Goal: Task Accomplishment & Management: Complete application form

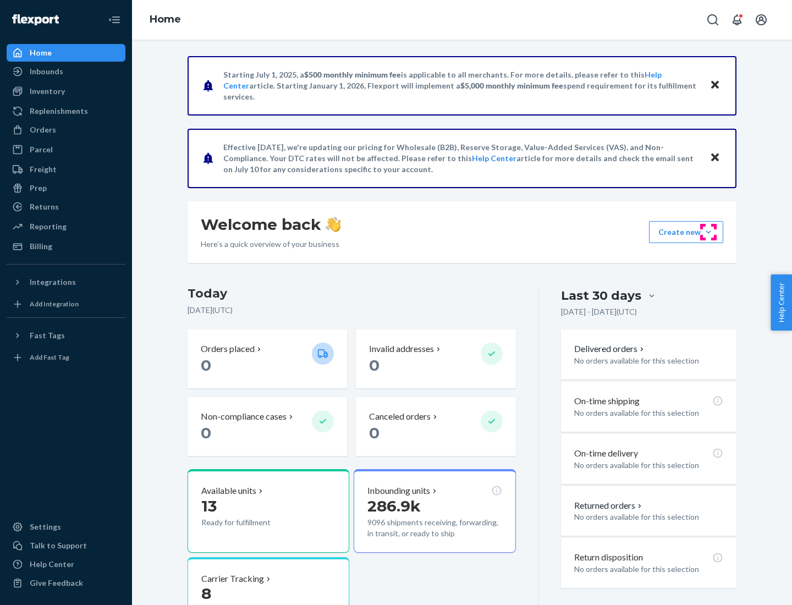
click at [709, 232] on button "Create new Create new inbound Create new order Create new product" at bounding box center [686, 232] width 74 height 22
click at [66, 72] on div "Inbounds" at bounding box center [66, 71] width 117 height 15
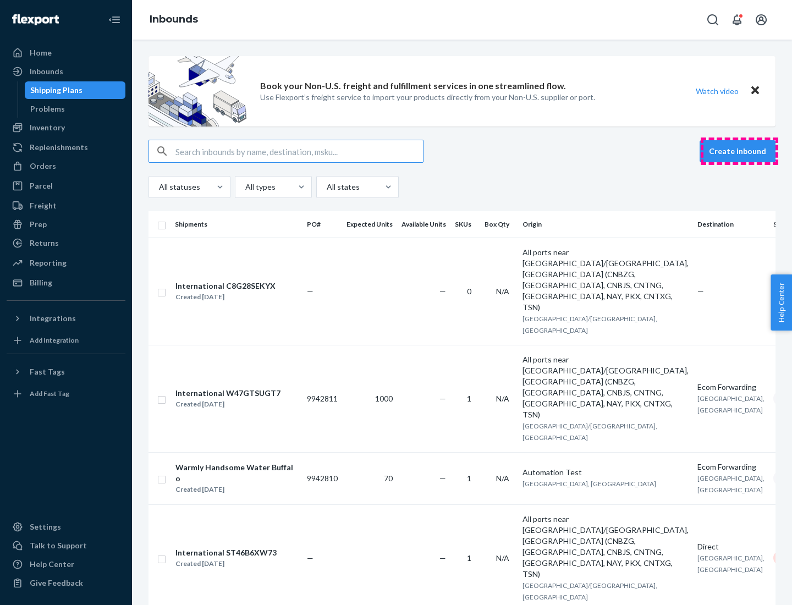
click at [739, 151] on button "Create inbound" at bounding box center [738, 151] width 76 height 22
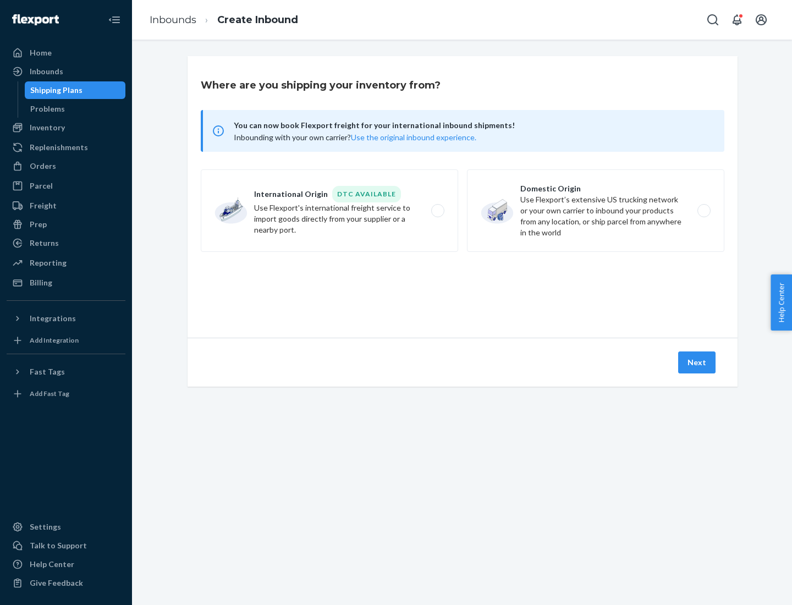
click at [596, 211] on label "Domestic Origin Use Flexport’s extensive US trucking network or your own carrie…" at bounding box center [595, 210] width 257 height 83
click at [704, 211] on input "Domestic Origin Use Flexport’s extensive US trucking network or your own carrie…" at bounding box center [707, 210] width 7 height 7
radio input "true"
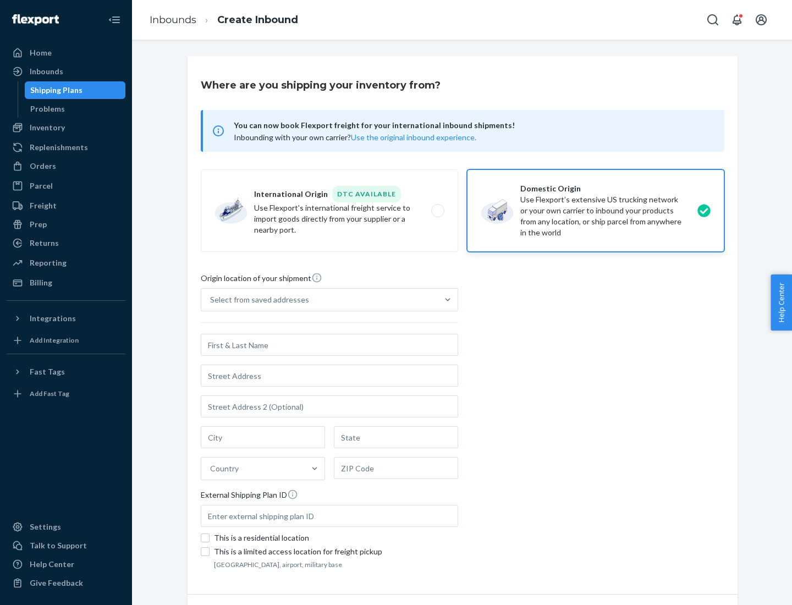
click at [257, 300] on div "Select from saved addresses" at bounding box center [259, 299] width 99 height 11
click at [211, 300] on input "Select from saved addresses" at bounding box center [210, 299] width 1 height 11
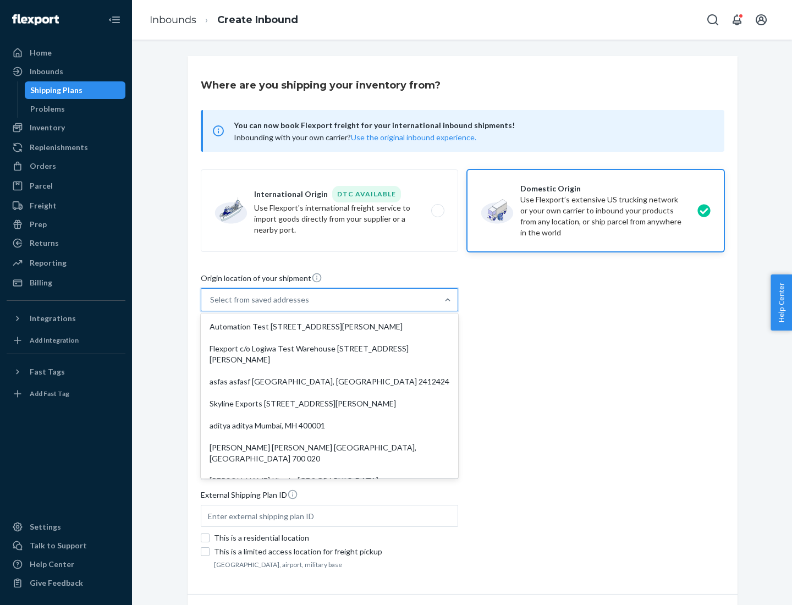
scroll to position [4, 0]
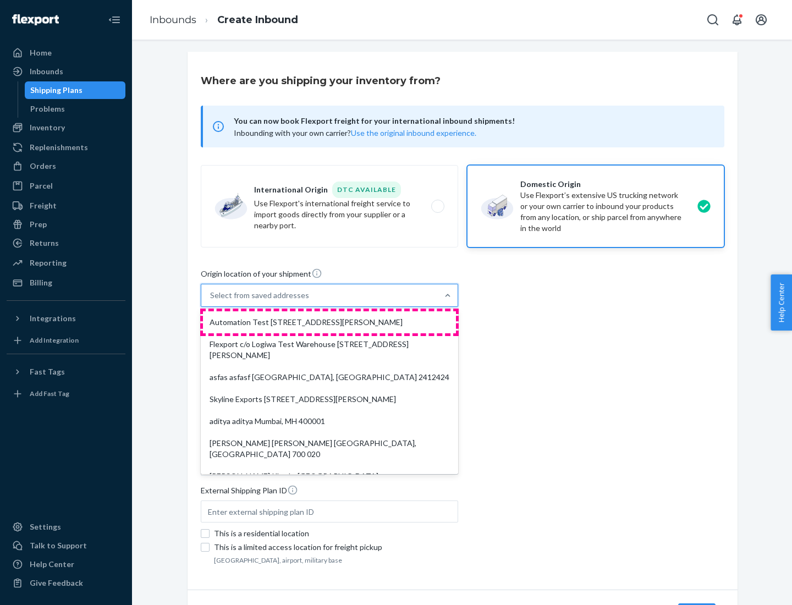
click at [330, 322] on div "Automation Test [STREET_ADDRESS][PERSON_NAME]" at bounding box center [329, 322] width 253 height 22
click at [211, 301] on input "option Automation Test [STREET_ADDRESS][PERSON_NAME]. 9 results available. Use …" at bounding box center [210, 295] width 1 height 11
type input "Automation Test"
type input "[STREET_ADDRESS][PERSON_NAME]"
type input "9th Floor"
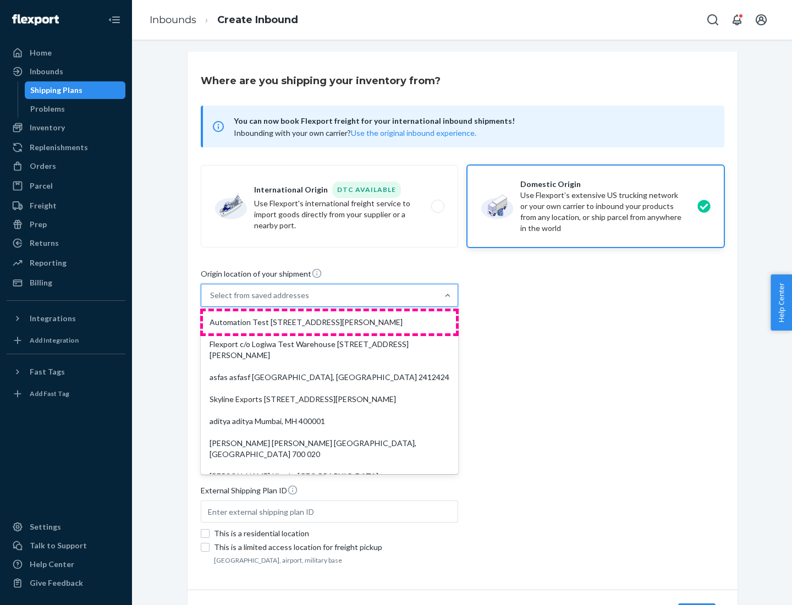
type input "[GEOGRAPHIC_DATA]"
type input "CA"
type input "94104"
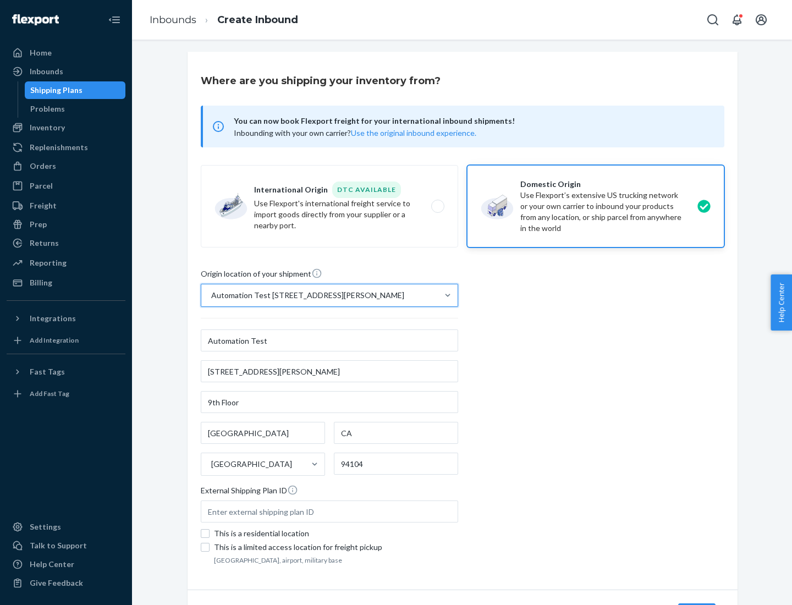
scroll to position [64, 0]
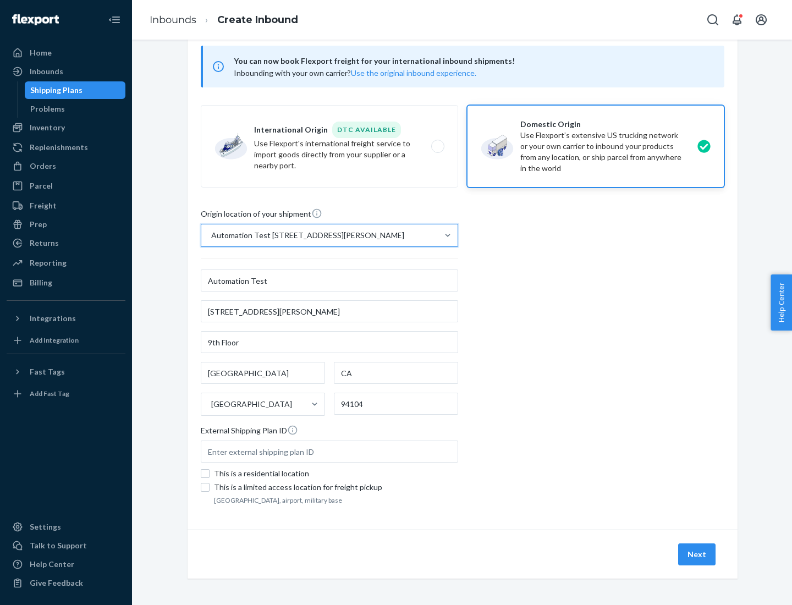
click at [698, 555] on button "Next" at bounding box center [696, 555] width 37 height 22
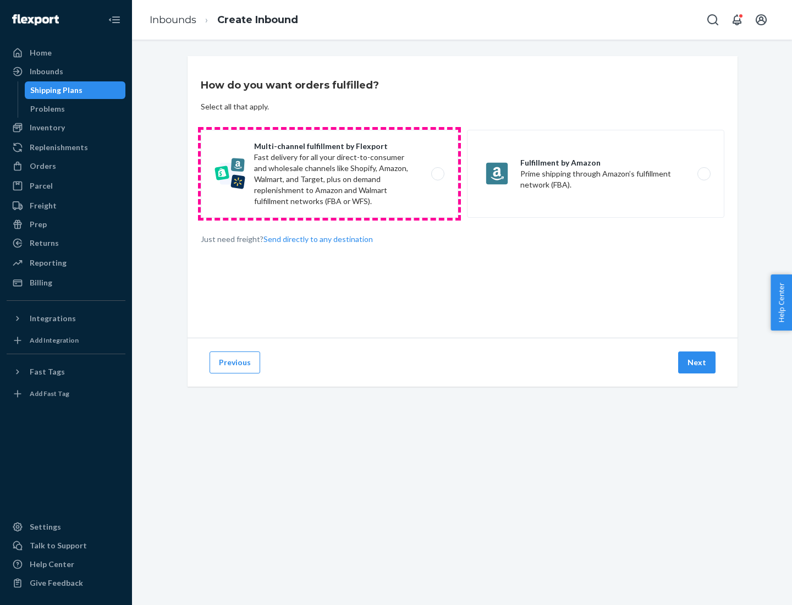
click at [330, 174] on label "Multi-channel fulfillment by Flexport Fast delivery for all your direct-to-cons…" at bounding box center [329, 174] width 257 height 88
click at [437, 174] on input "Multi-channel fulfillment by Flexport Fast delivery for all your direct-to-cons…" at bounding box center [440, 174] width 7 height 7
radio input "true"
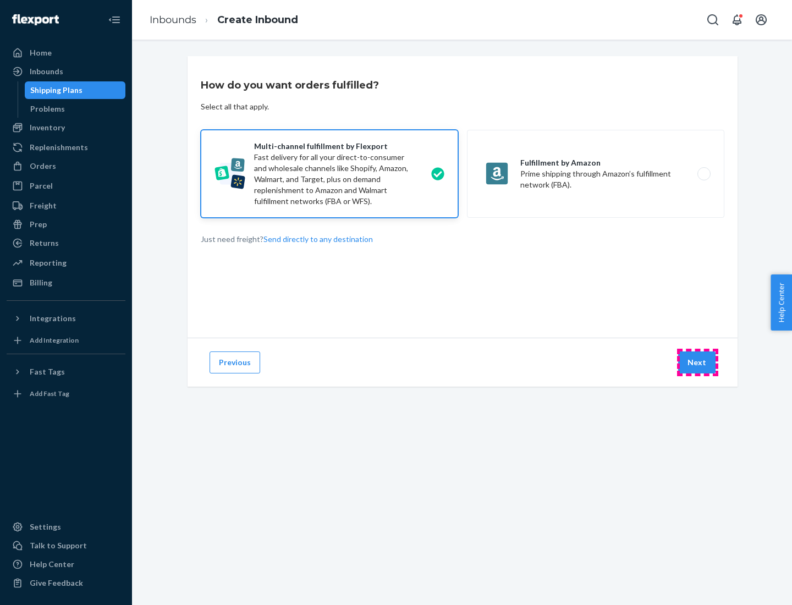
click at [698, 363] on button "Next" at bounding box center [696, 363] width 37 height 22
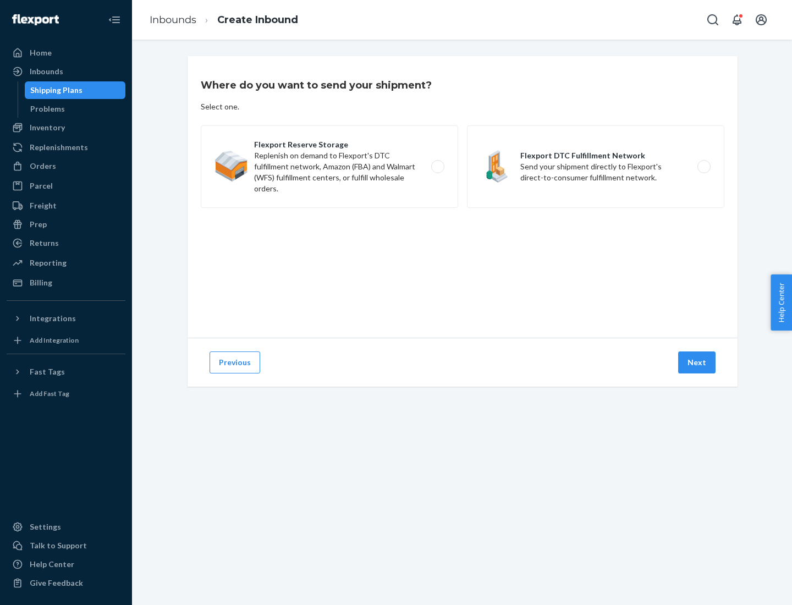
click at [596, 167] on label "Flexport DTC Fulfillment Network Send your shipment directly to Flexport's dire…" at bounding box center [595, 166] width 257 height 83
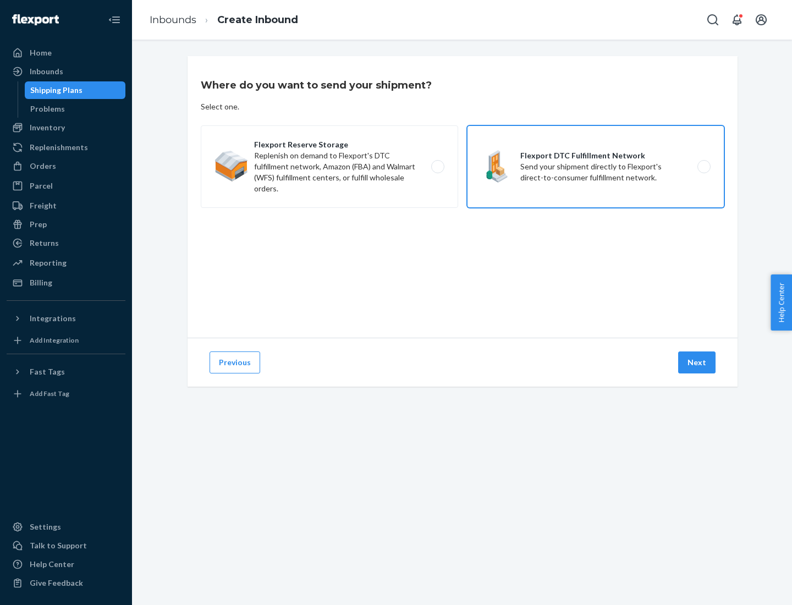
click at [704, 167] on input "Flexport DTC Fulfillment Network Send your shipment directly to Flexport's dire…" at bounding box center [707, 166] width 7 height 7
radio input "true"
click at [698, 363] on button "Next" at bounding box center [696, 363] width 37 height 22
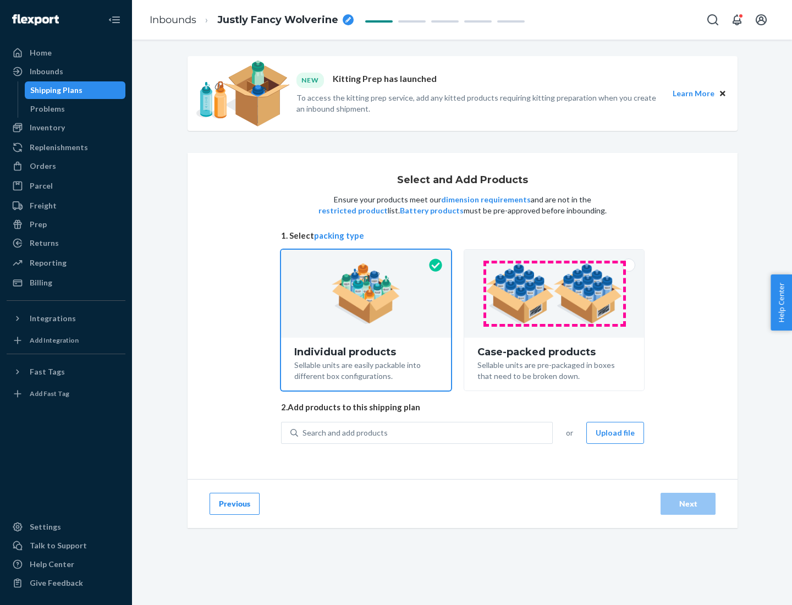
click at [555, 294] on img at bounding box center [554, 294] width 137 height 61
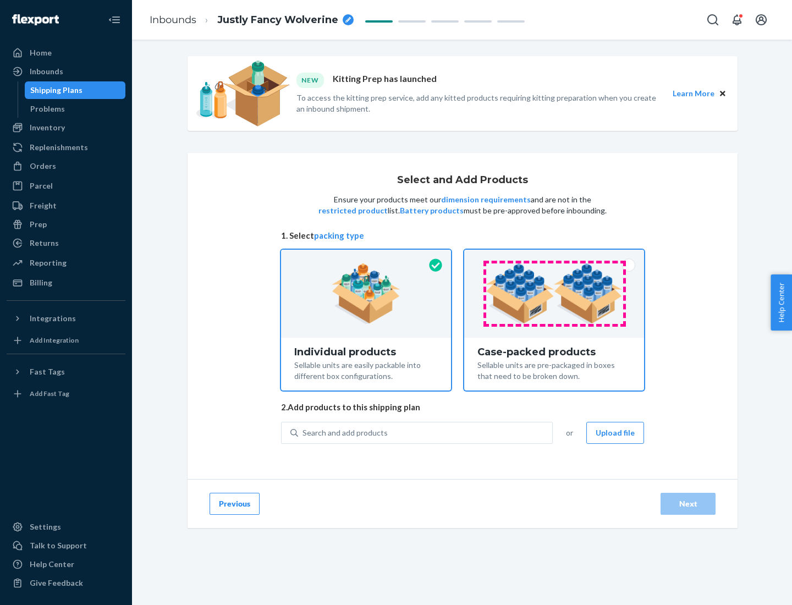
click at [555, 257] on input "Case-packed products Sellable units are pre-packaged in boxes that need to be b…" at bounding box center [554, 253] width 7 height 7
radio input "true"
radio input "false"
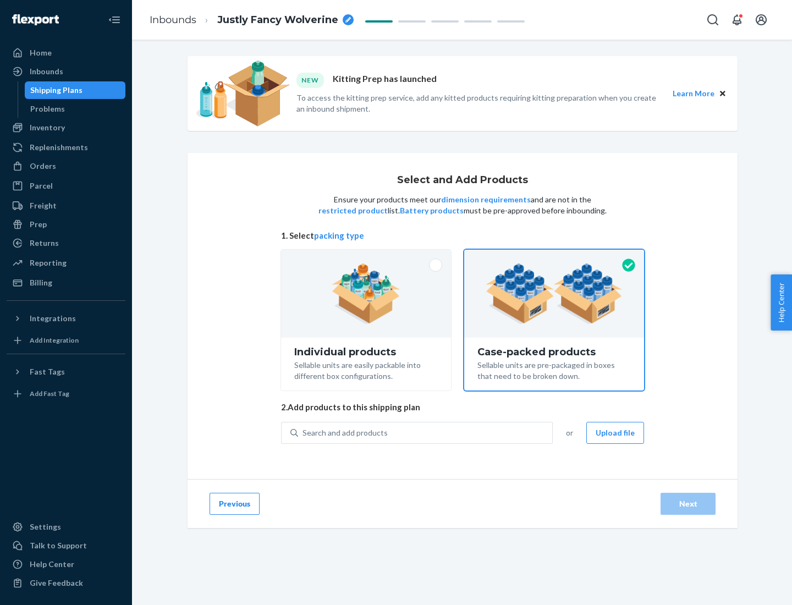
click at [426, 432] on div "Search and add products" at bounding box center [425, 433] width 254 height 20
click at [304, 432] on input "Search and add products" at bounding box center [303, 432] width 1 height 11
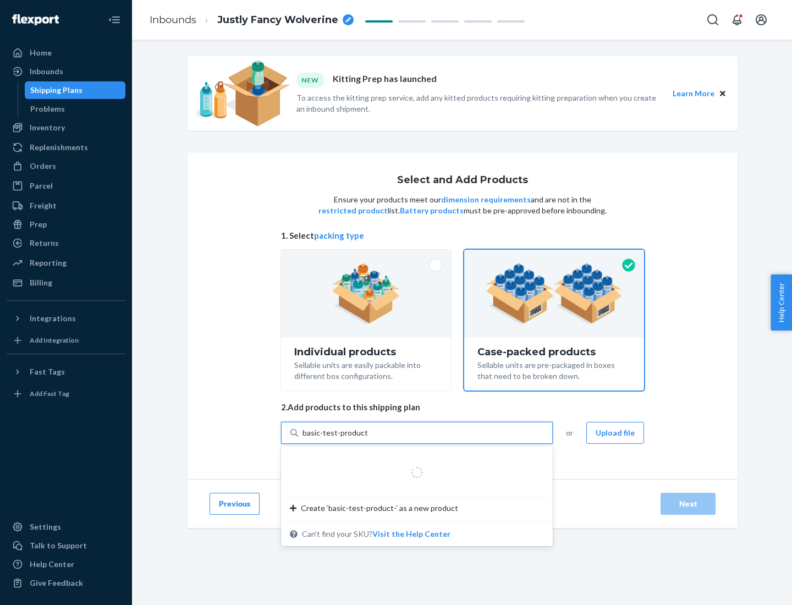
type input "basic-test-product-1"
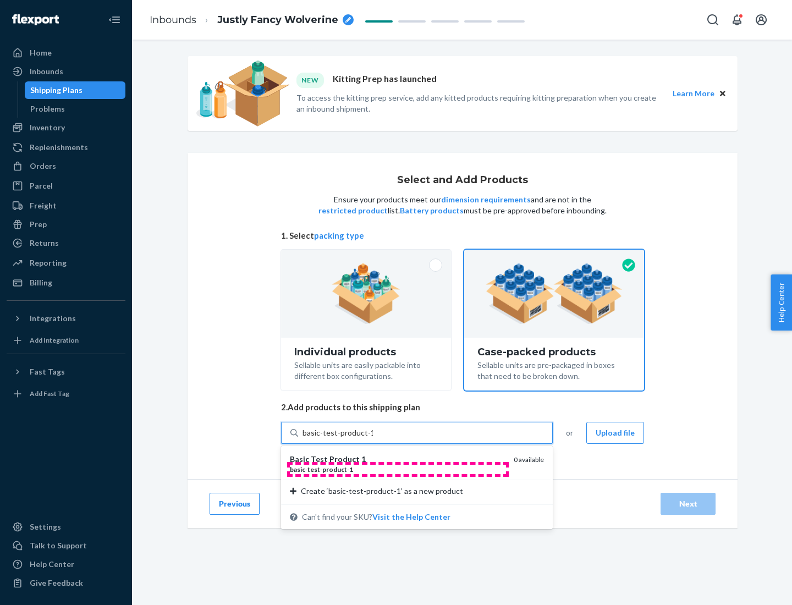
click at [398, 469] on div "basic - test - product - 1" at bounding box center [397, 469] width 215 height 9
click at [373, 438] on input "basic-test-product-1" at bounding box center [338, 432] width 70 height 11
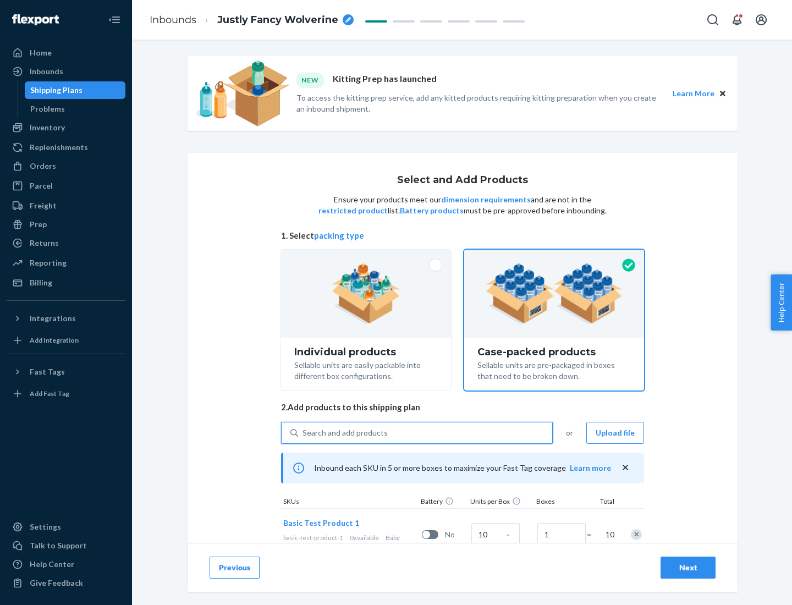
scroll to position [40, 0]
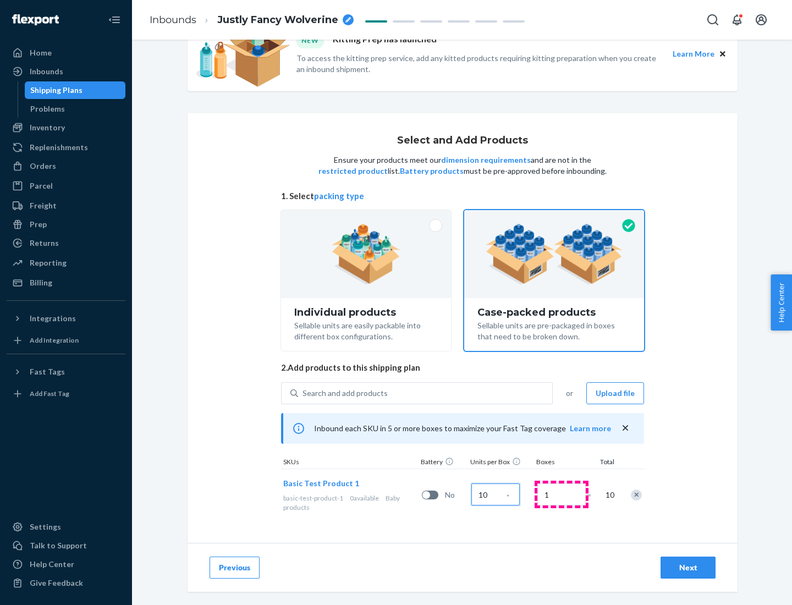
type input "10"
type input "7"
click at [688, 568] on div "Next" at bounding box center [688, 567] width 36 height 11
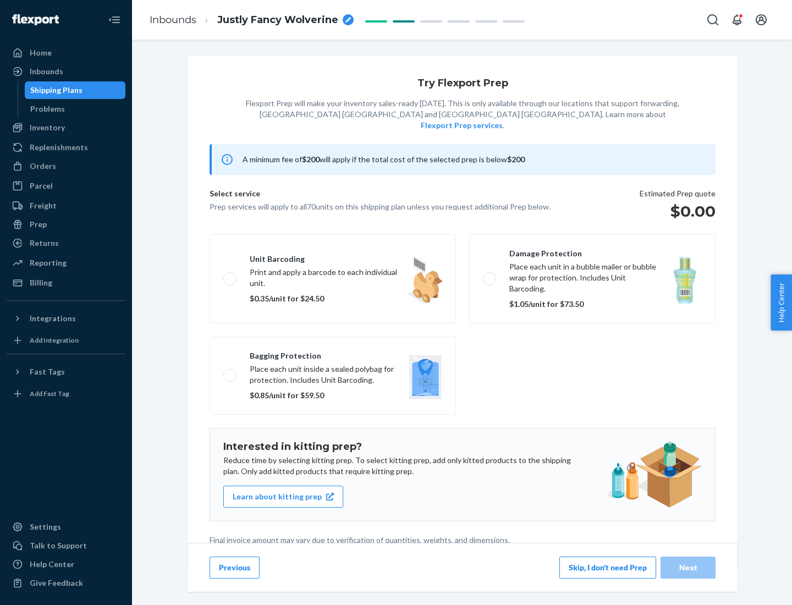
scroll to position [3, 0]
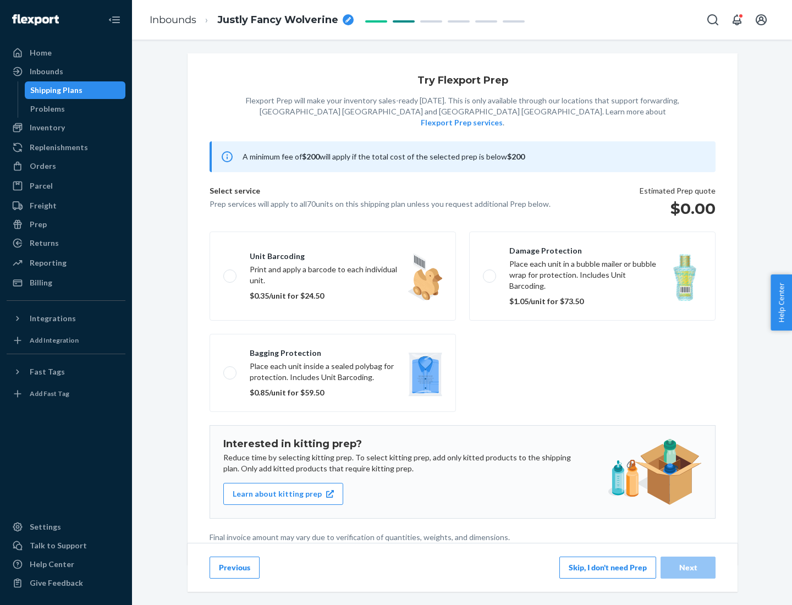
click at [333, 350] on label "Bagging protection Place each unit inside a sealed polybag for protection. Incl…" at bounding box center [333, 373] width 246 height 78
click at [231, 369] on input "Bagging protection Place each unit inside a sealed polybag for protection. Incl…" at bounding box center [226, 372] width 7 height 7
checkbox input "true"
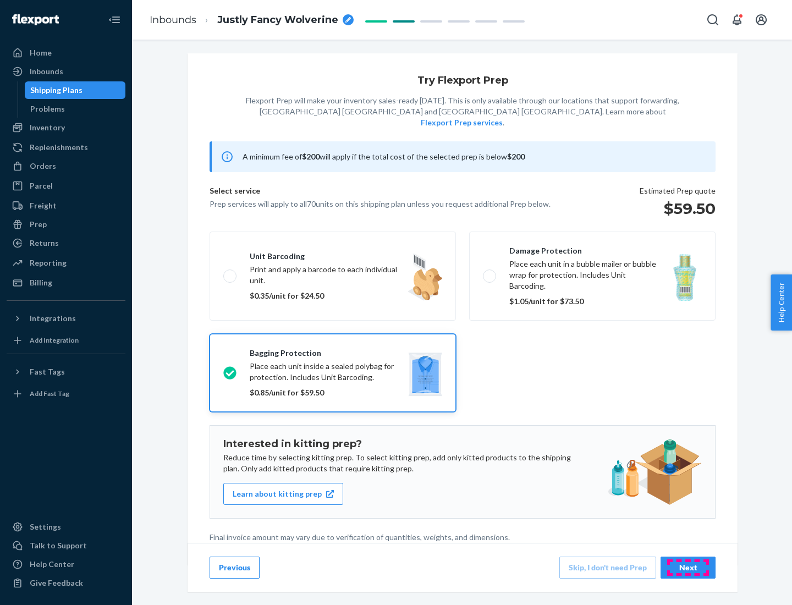
click at [688, 567] on div "Next" at bounding box center [688, 567] width 36 height 11
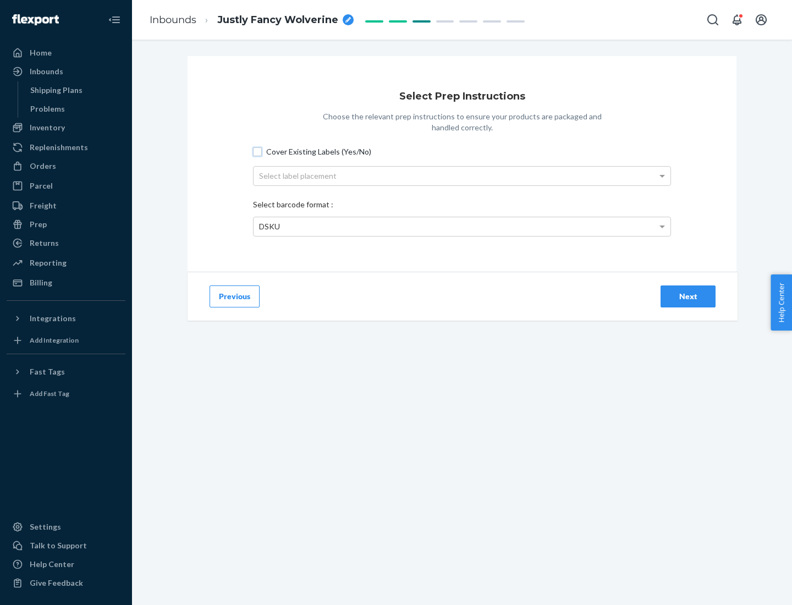
click at [257, 151] on input "Cover Existing Labels (Yes/No)" at bounding box center [257, 151] width 9 height 9
checkbox input "true"
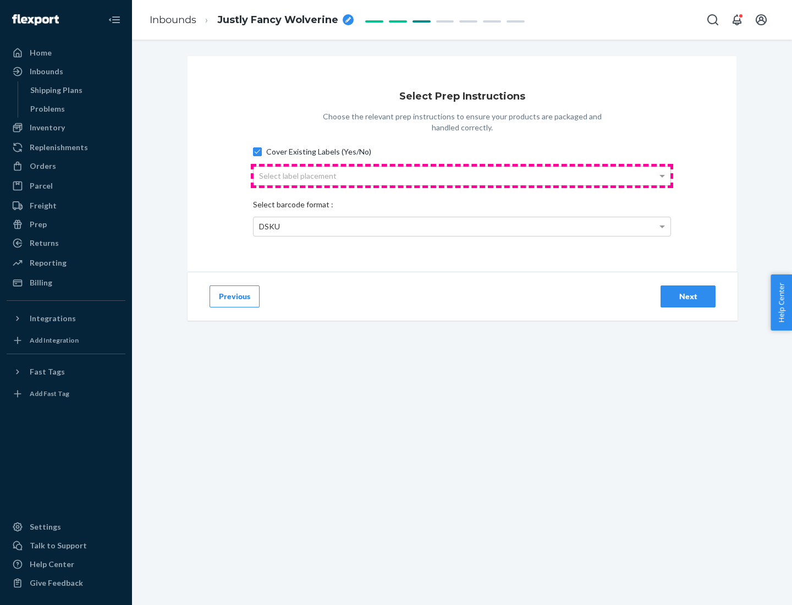
click at [462, 175] on div "Select label placement" at bounding box center [462, 176] width 417 height 19
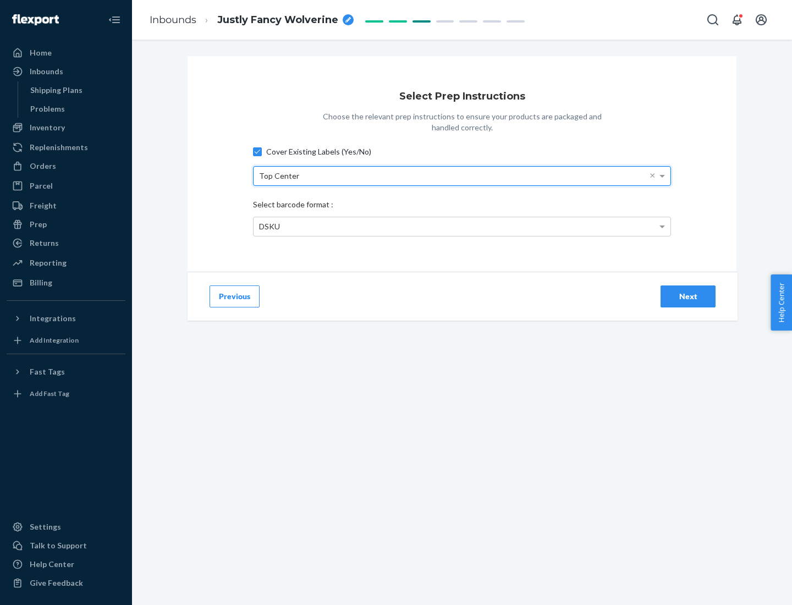
click at [462, 226] on div "DSKU" at bounding box center [462, 226] width 417 height 19
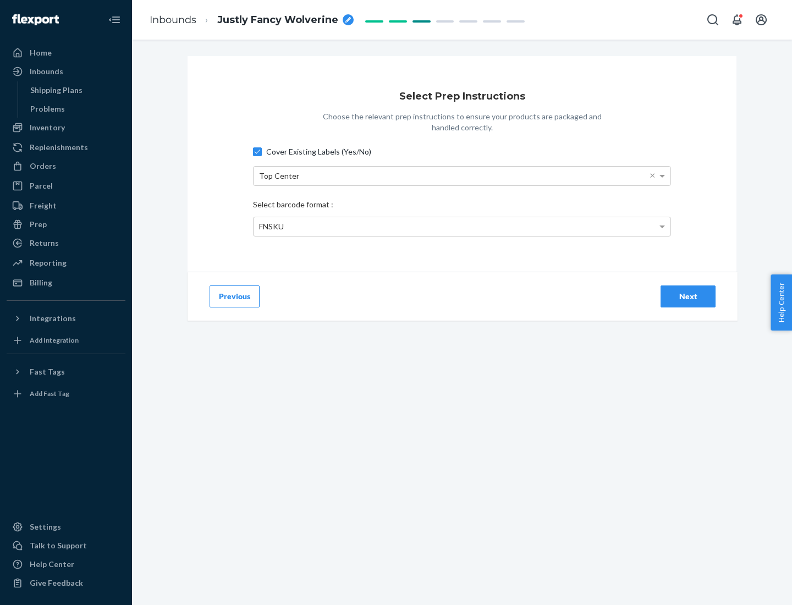
click at [688, 296] on div "Next" at bounding box center [688, 296] width 36 height 11
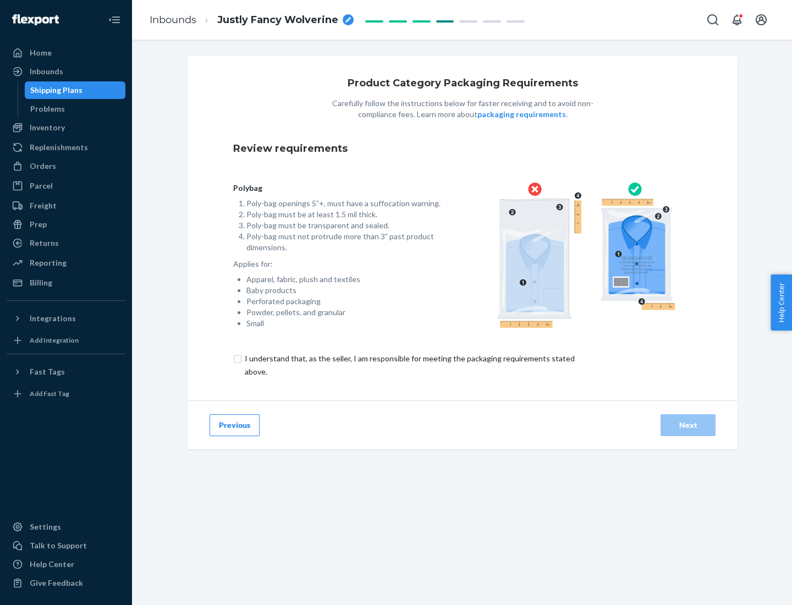
click at [409, 365] on input "checkbox" at bounding box center [416, 365] width 366 height 26
checkbox input "true"
click at [688, 425] on div "Next" at bounding box center [688, 425] width 36 height 11
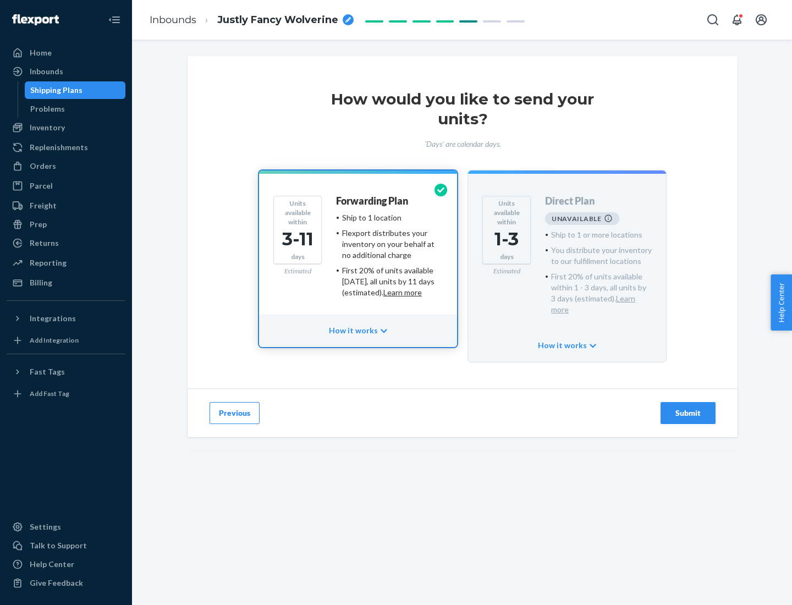
click at [373, 201] on h4 "Forwarding Plan" at bounding box center [372, 201] width 72 height 11
click at [688, 408] on div "Submit" at bounding box center [688, 413] width 36 height 11
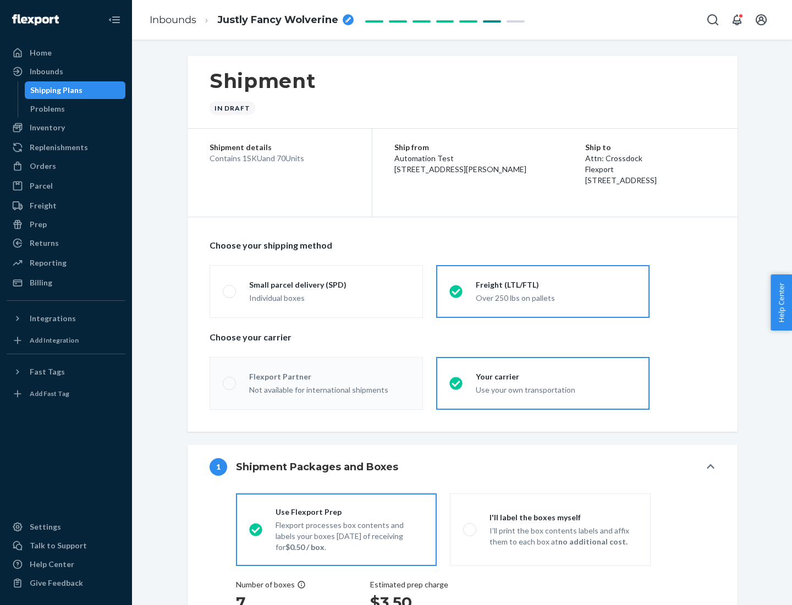
radio input "true"
radio input "false"
radio input "true"
radio input "false"
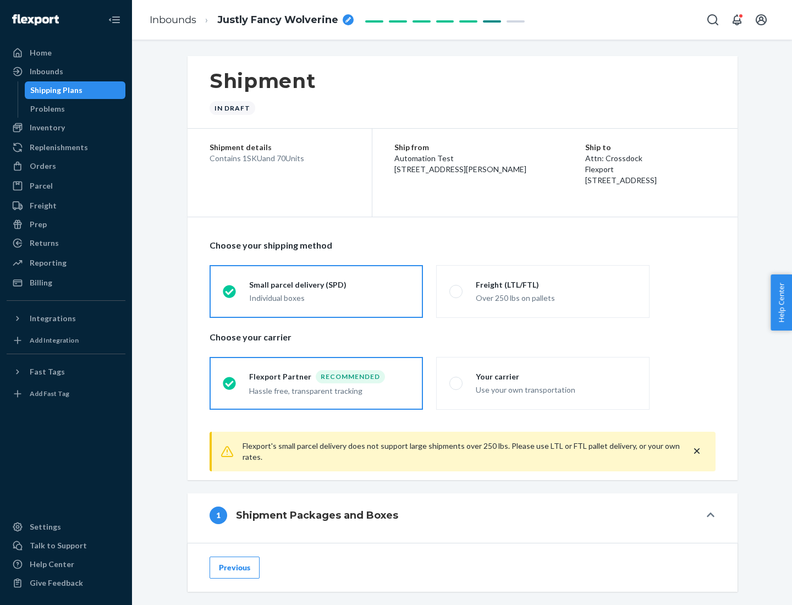
click at [543, 291] on div "Over 250 lbs on pallets" at bounding box center [556, 296] width 161 height 13
click at [457, 291] on input "Freight (LTL/FTL) Over 250 lbs on pallets" at bounding box center [452, 291] width 7 height 7
radio input "true"
radio input "false"
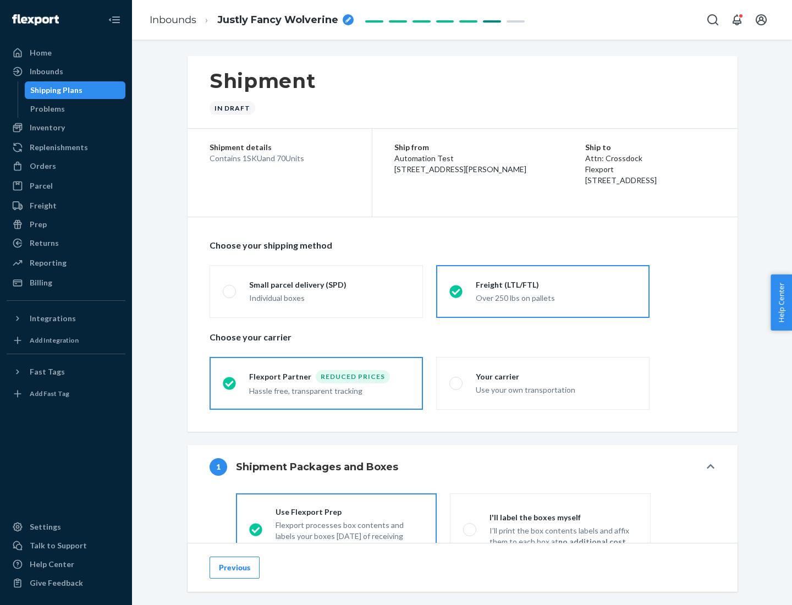
scroll to position [61, 0]
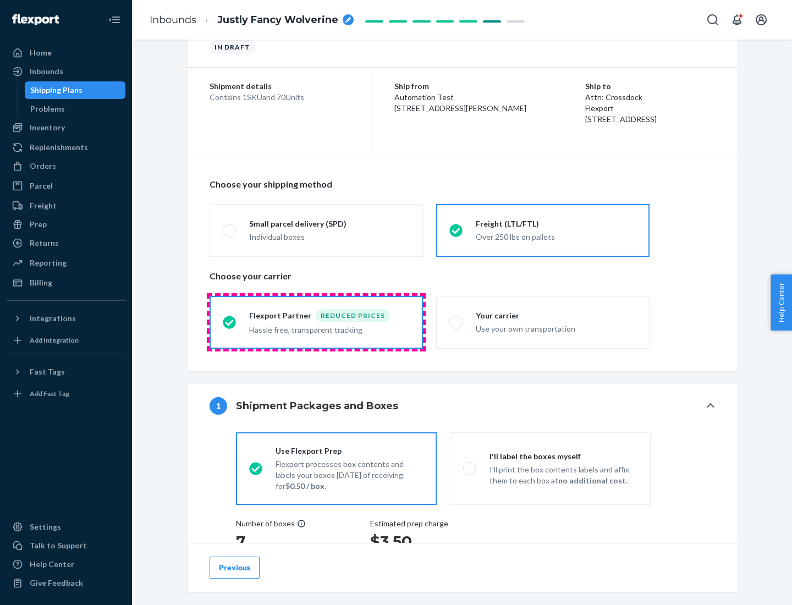
click at [316, 322] on div "Hassle free, transparent tracking" at bounding box center [329, 328] width 161 height 13
click at [230, 322] on input "Flexport Partner Reduced prices Hassle free, transparent tracking" at bounding box center [226, 322] width 7 height 7
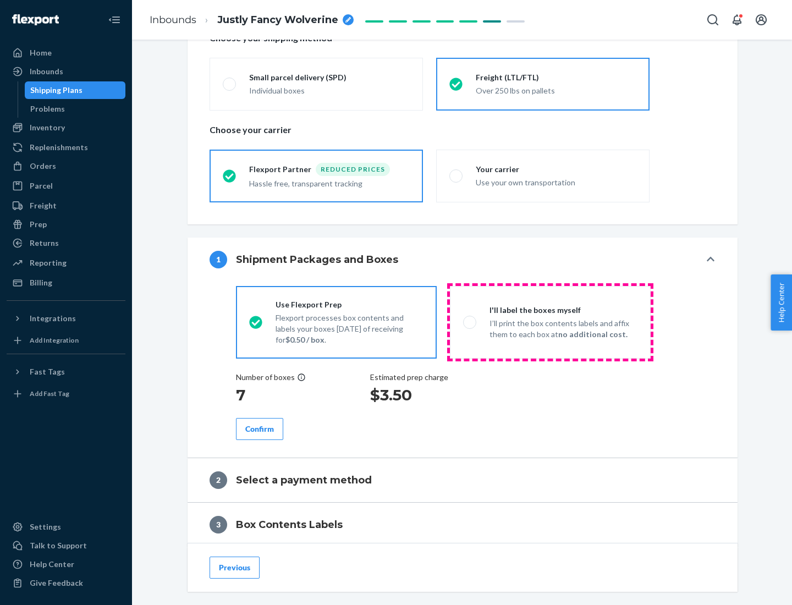
click at [550, 322] on p "I’ll print the box contents labels and affix them to each box at no additional …" at bounding box center [564, 329] width 148 height 22
click at [470, 322] on input "I'll label the boxes myself I’ll print the box contents labels and affix them t…" at bounding box center [466, 322] width 7 height 7
radio input "true"
radio input "false"
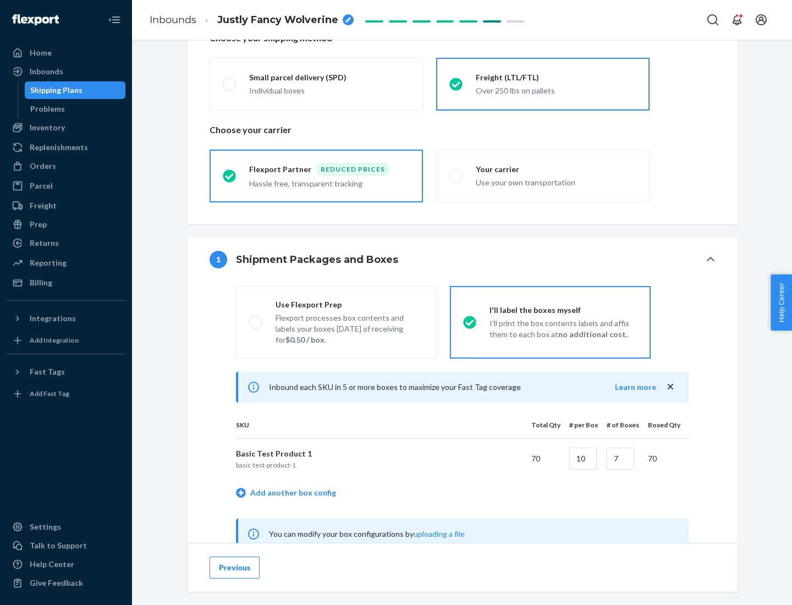
scroll to position [344, 0]
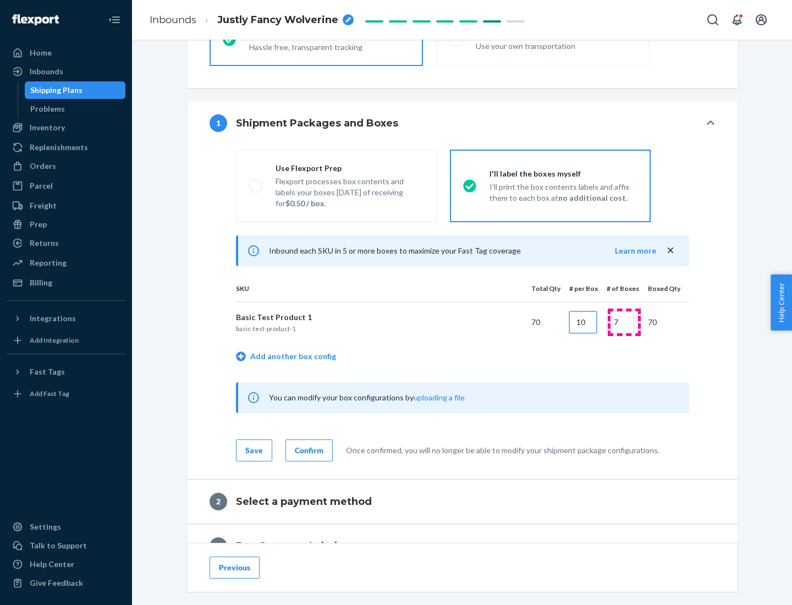
type input "10"
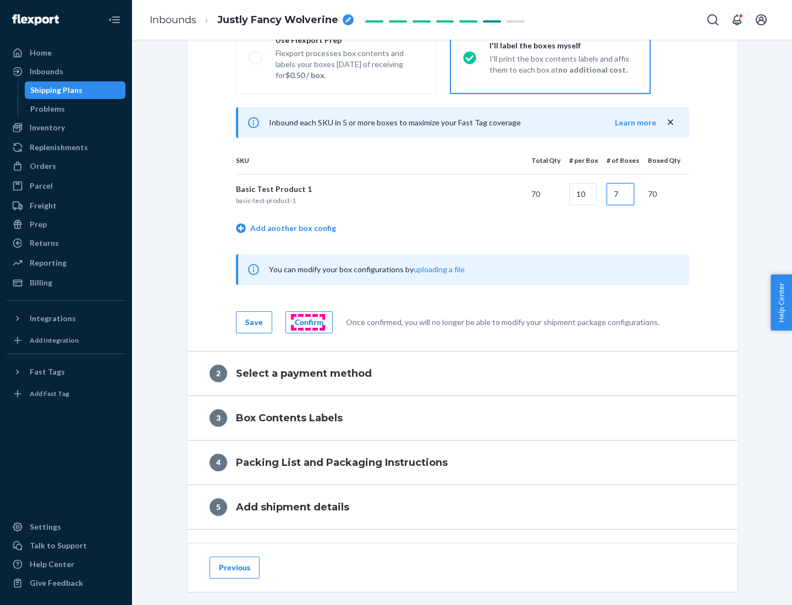
type input "7"
click at [308, 322] on div "Confirm" at bounding box center [309, 322] width 29 height 11
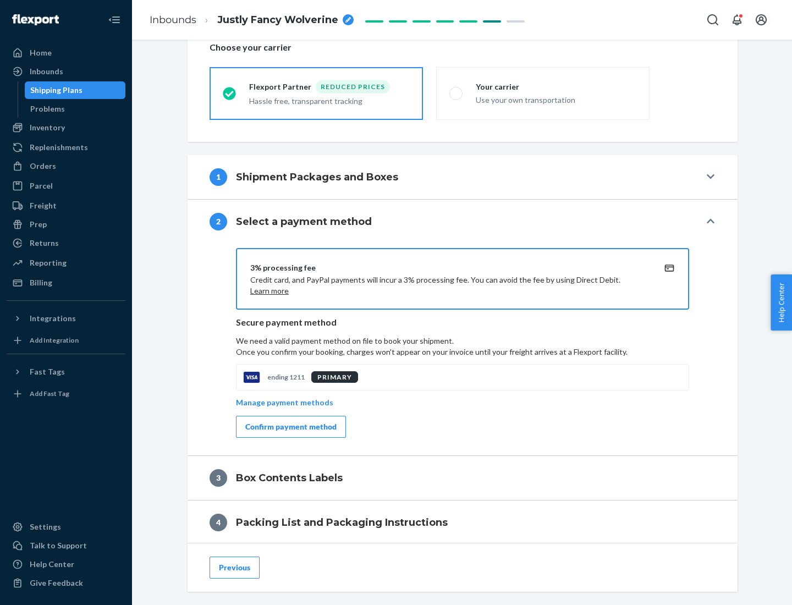
scroll to position [394, 0]
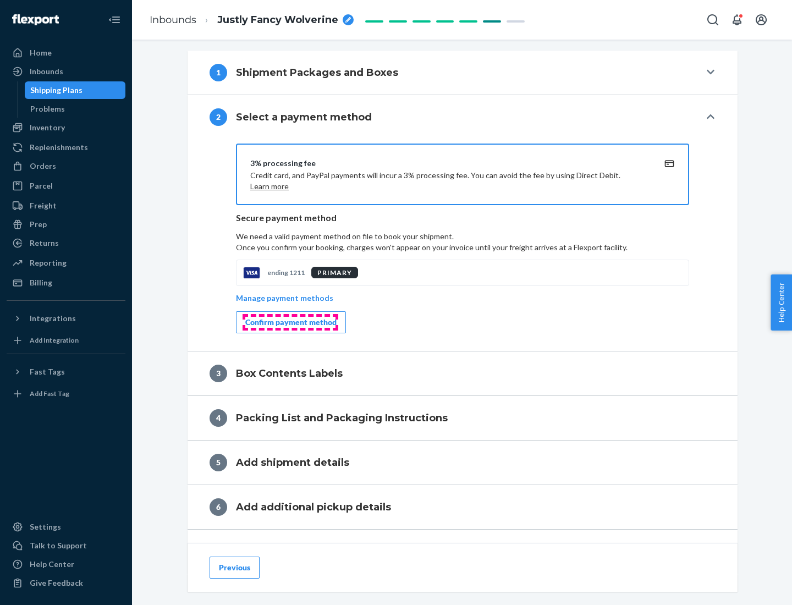
click at [290, 322] on div "Confirm payment method" at bounding box center [290, 322] width 91 height 11
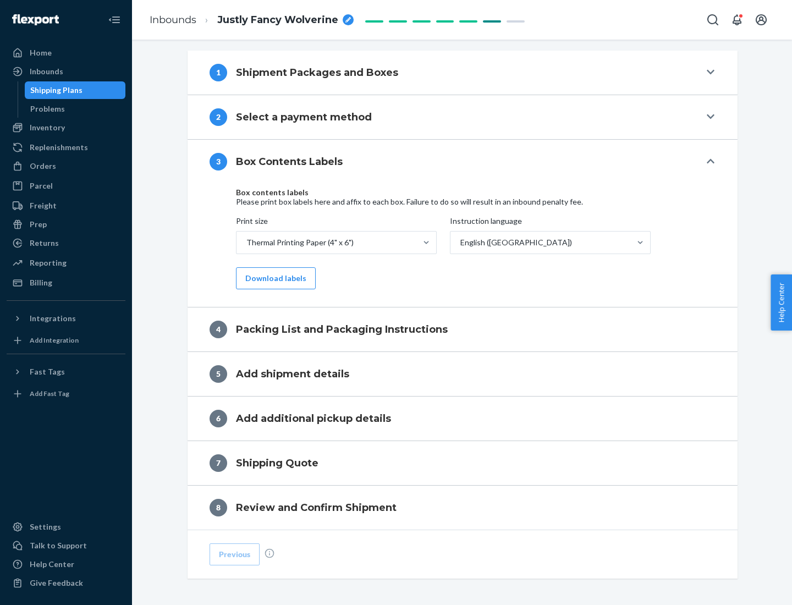
scroll to position [350, 0]
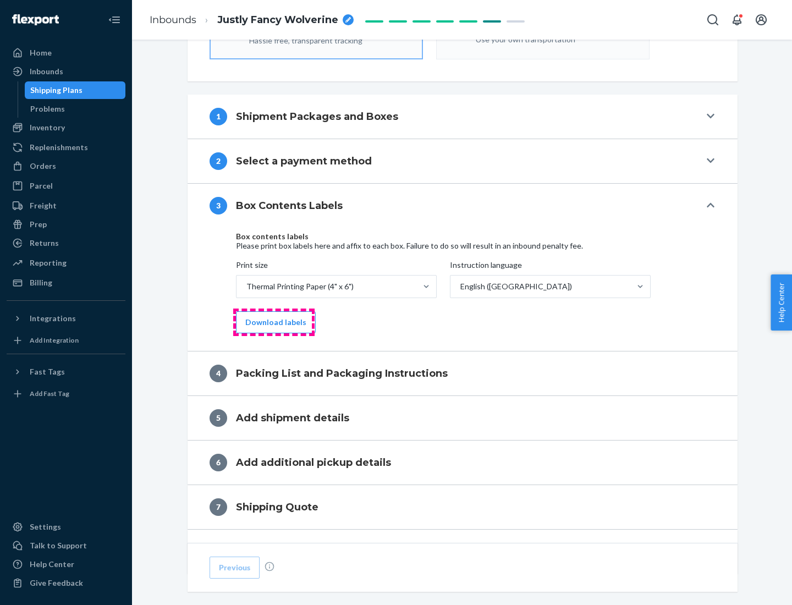
click at [273, 322] on button "Download labels" at bounding box center [276, 322] width 80 height 22
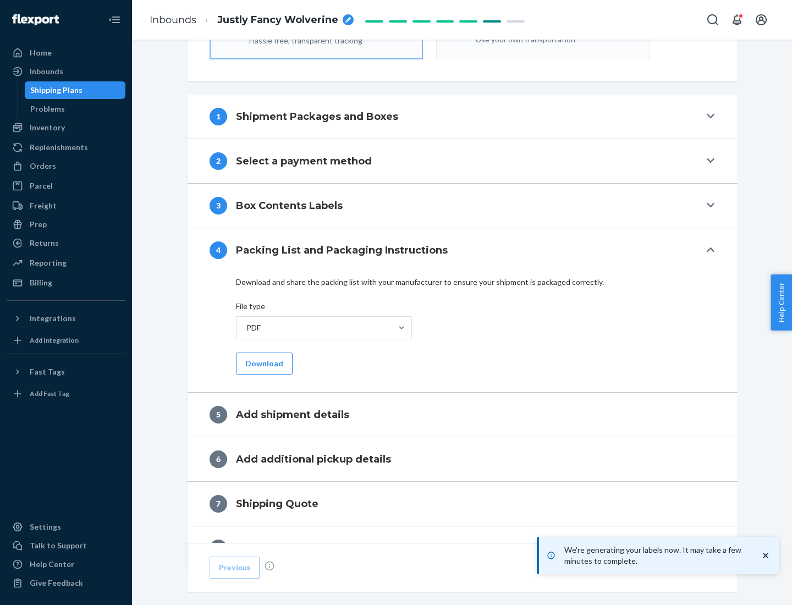
scroll to position [392, 0]
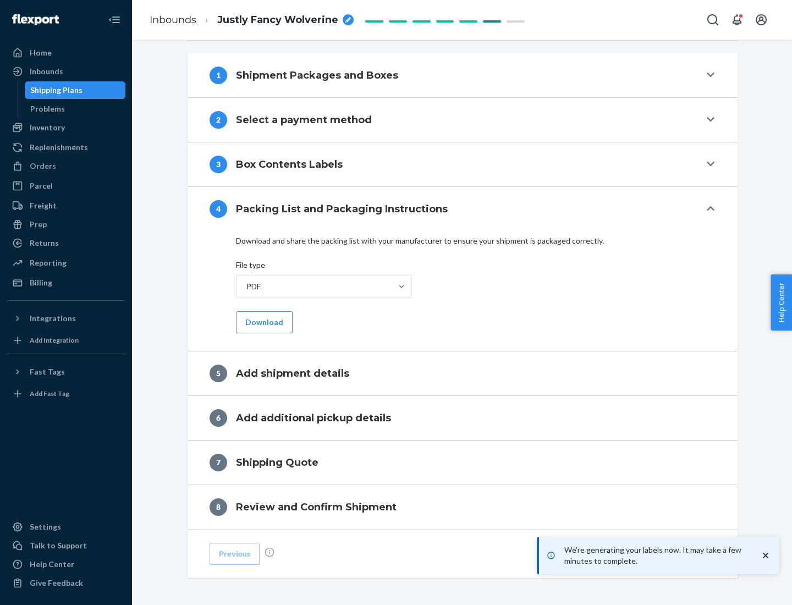
click at [263, 322] on button "Download" at bounding box center [264, 322] width 57 height 22
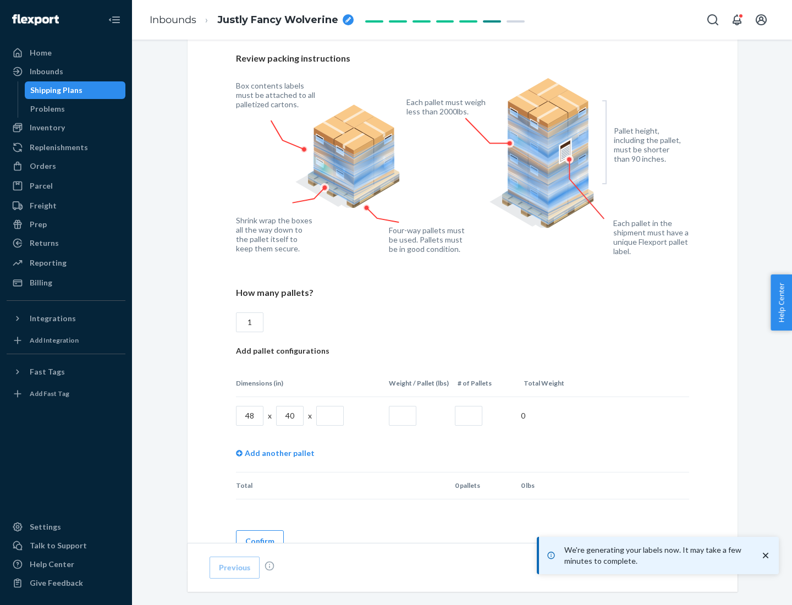
scroll to position [799, 0]
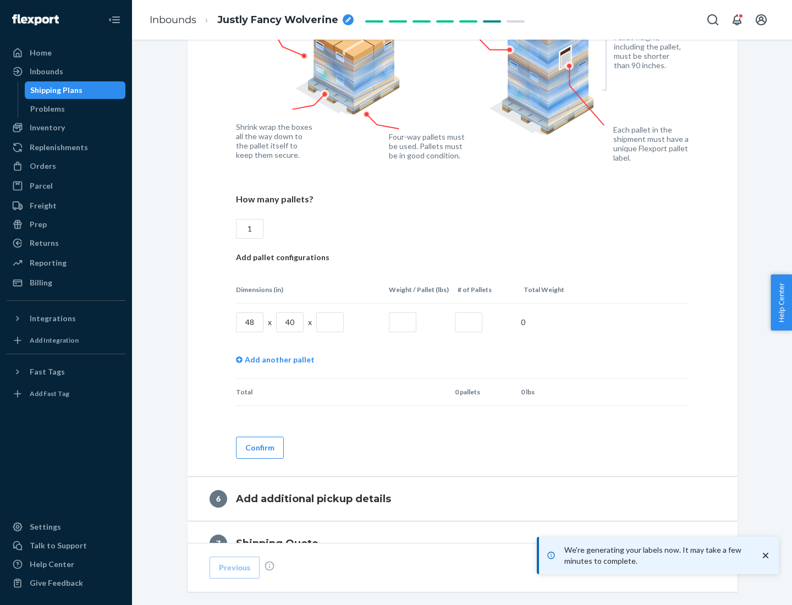
type input "1"
type input "40"
type input "200"
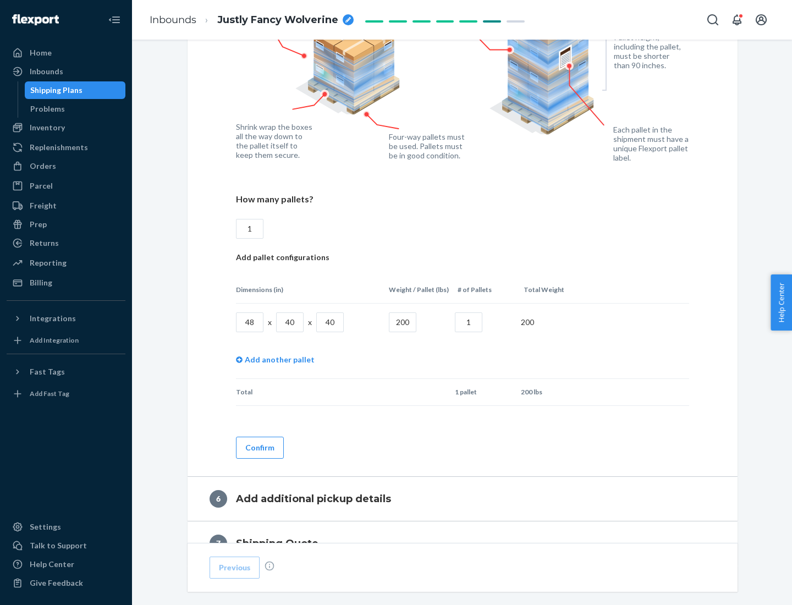
scroll to position [925, 0]
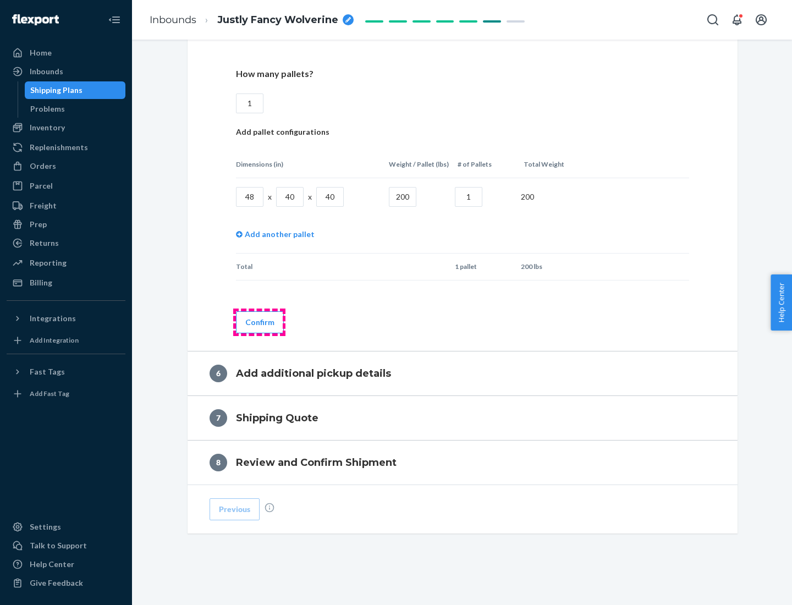
type input "1"
click at [259, 322] on button "Confirm" at bounding box center [260, 322] width 48 height 22
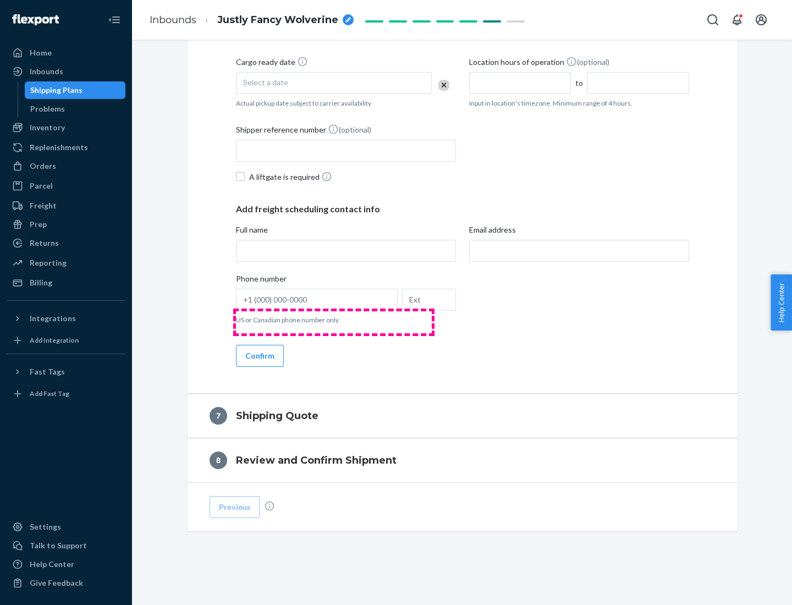
scroll to position [421, 0]
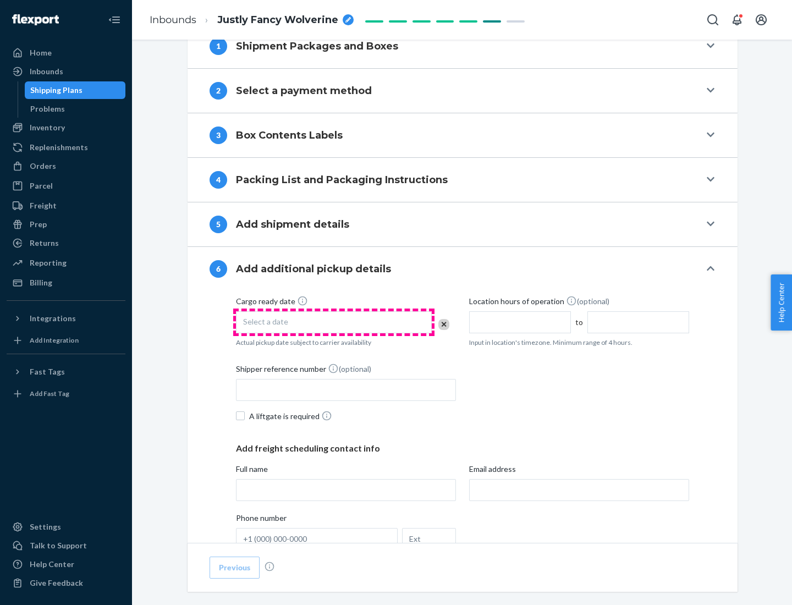
click at [334, 322] on div "Select a date" at bounding box center [334, 322] width 196 height 22
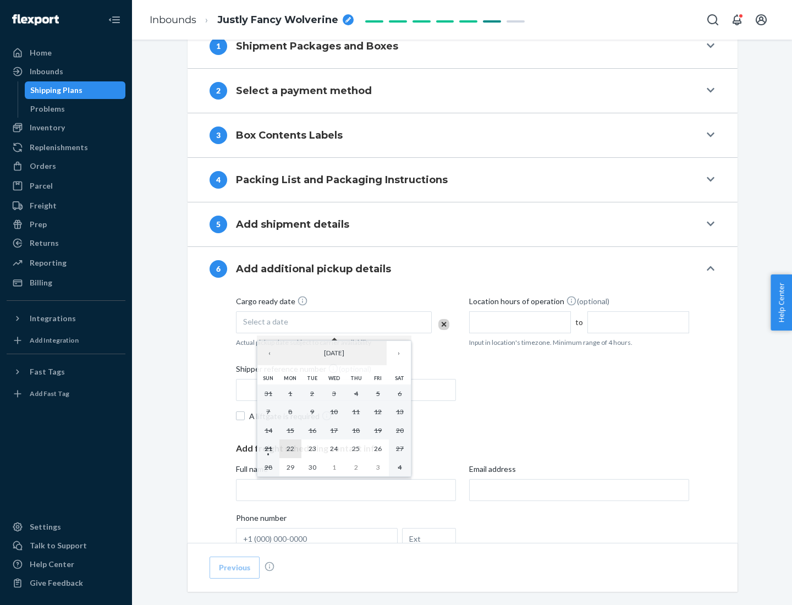
click at [290, 448] on abbr "22" at bounding box center [291, 449] width 8 height 8
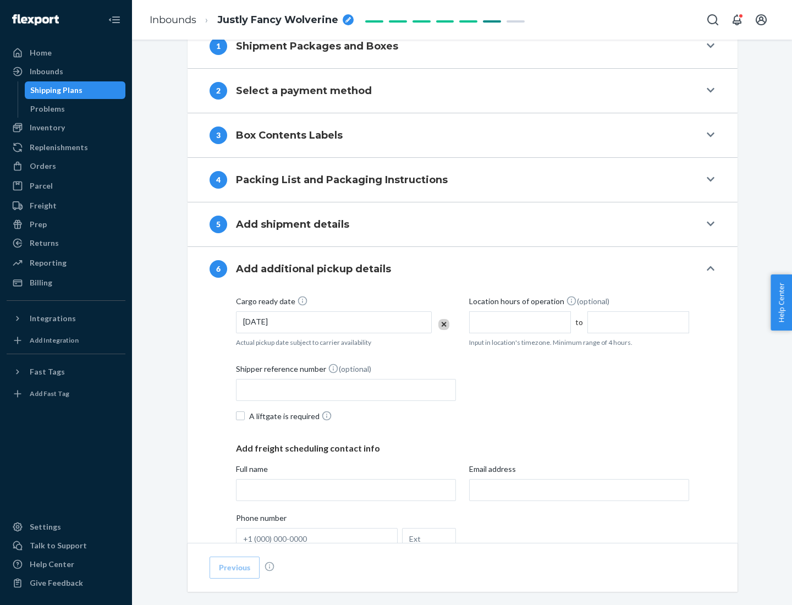
scroll to position [589, 0]
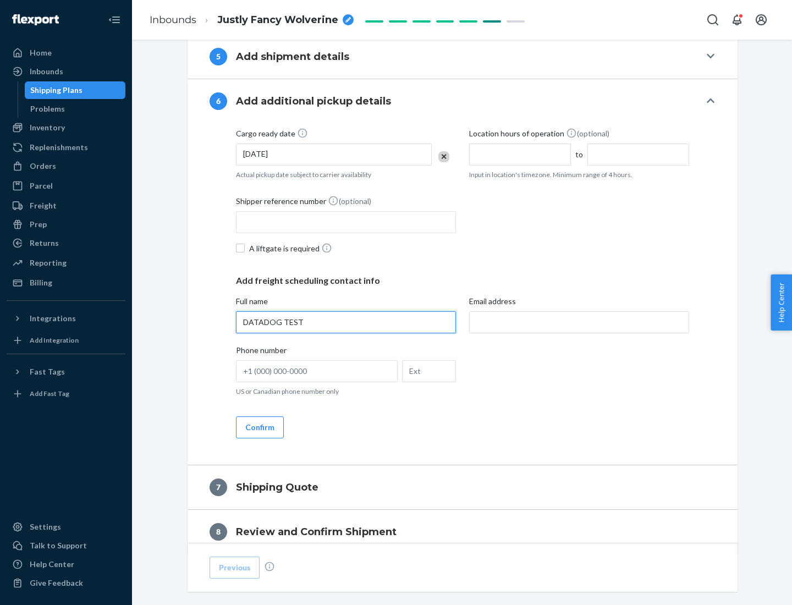
type input "DATADOG TEST"
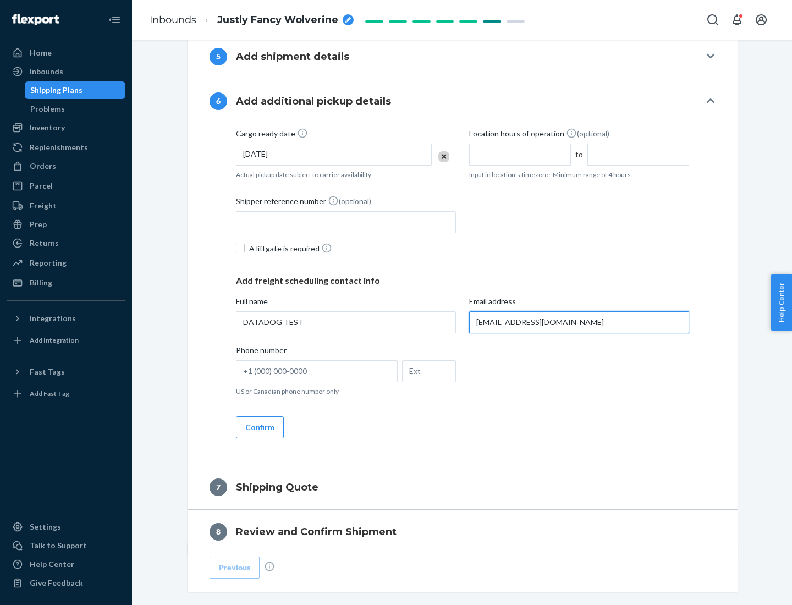
scroll to position [638, 0]
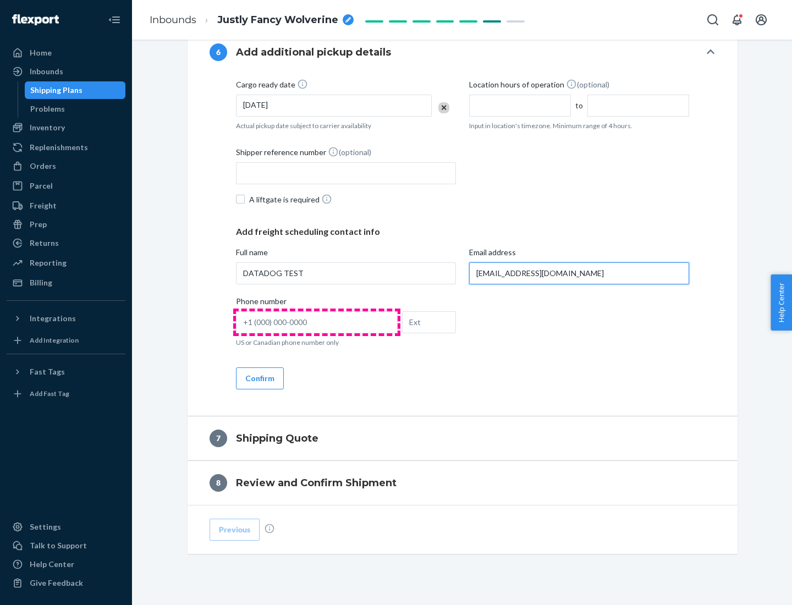
type input "[EMAIL_ADDRESS][DOMAIN_NAME]"
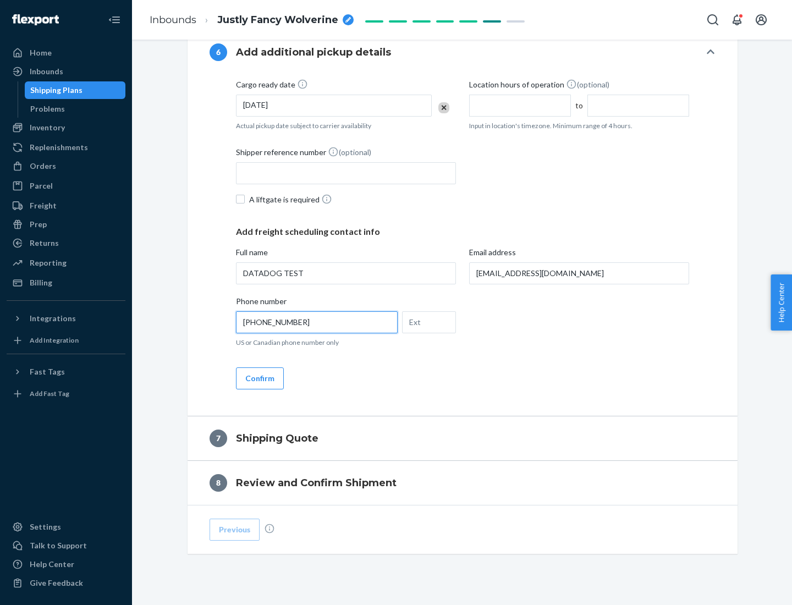
scroll to position [660, 0]
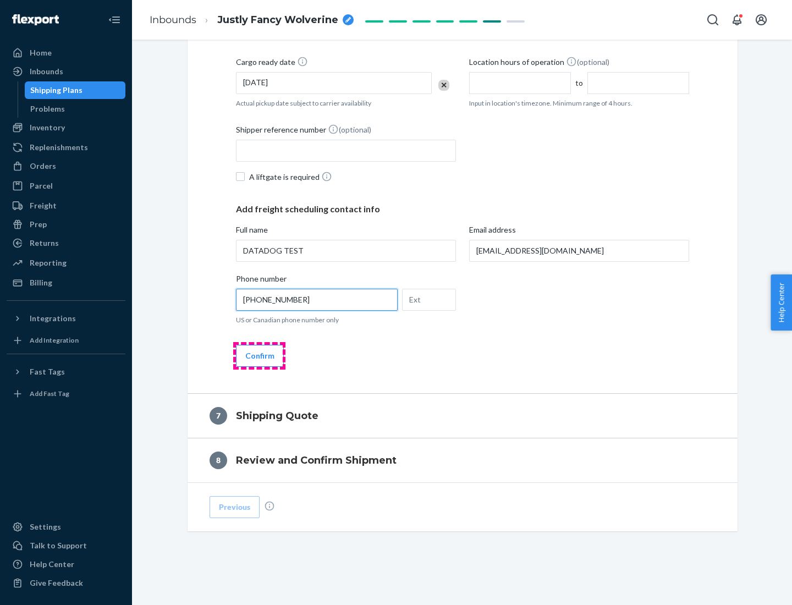
type input "[PHONE_NUMBER]"
click at [259, 355] on button "Confirm" at bounding box center [260, 356] width 48 height 22
